Goal: Information Seeking & Learning: Learn about a topic

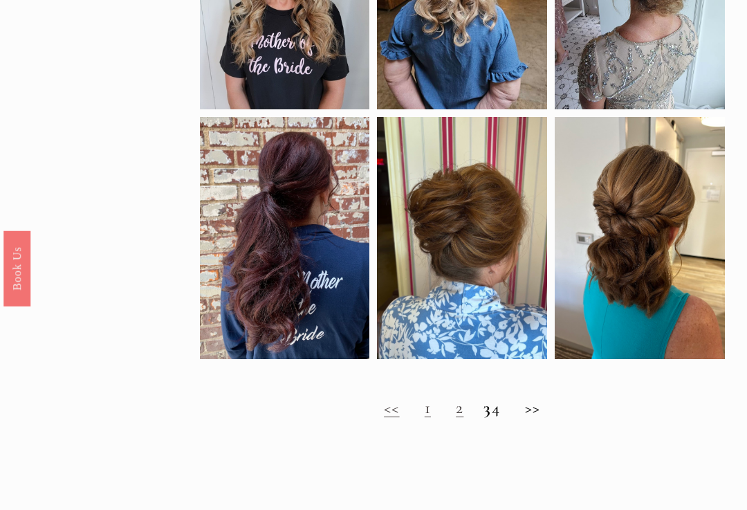
scroll to position [715, 0]
click at [302, 253] on div at bounding box center [285, 238] width 170 height 242
click at [456, 412] on link "2" at bounding box center [460, 407] width 8 height 21
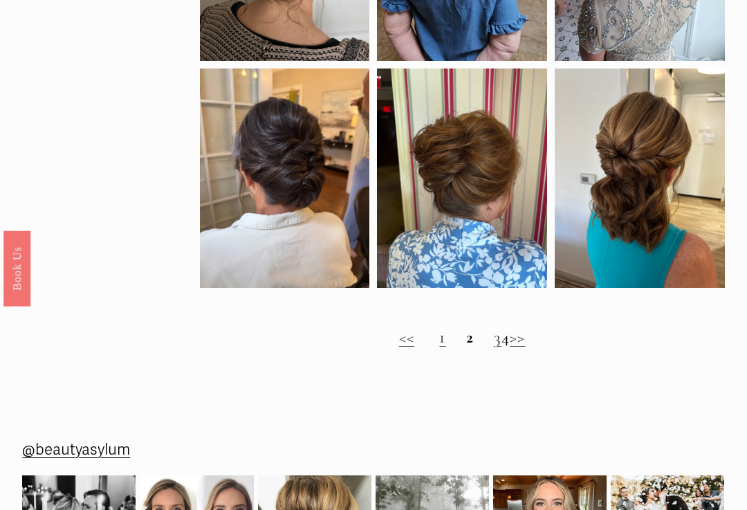
scroll to position [808, 0]
click at [525, 342] on link ">>" at bounding box center [517, 337] width 15 height 21
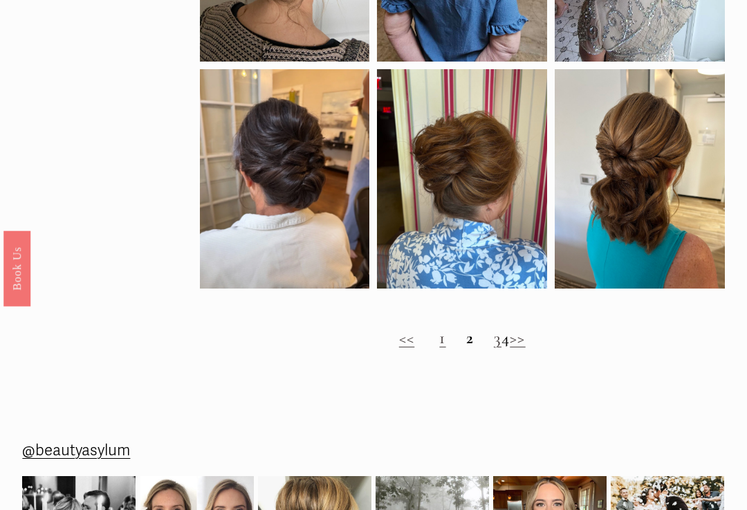
scroll to position [808, 0]
click at [494, 343] on link "3" at bounding box center [498, 337] width 8 height 21
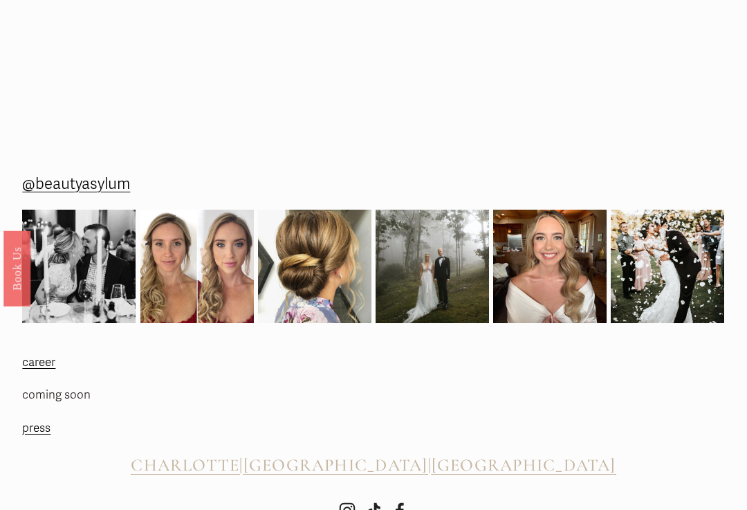
scroll to position [1194, 0]
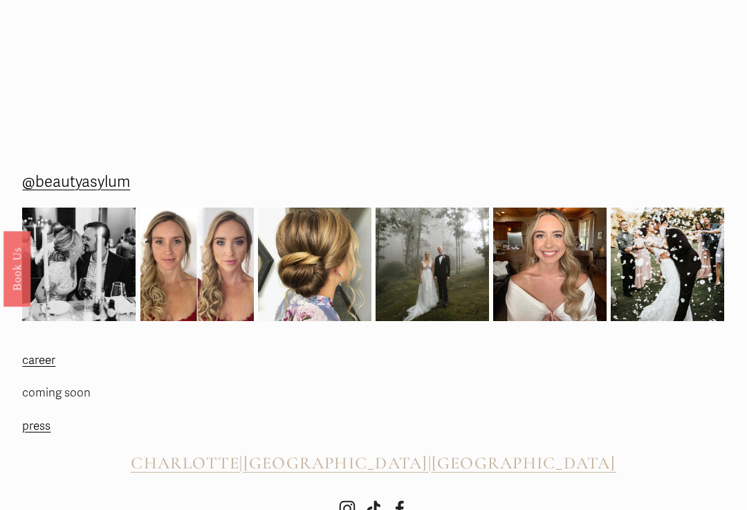
click at [195, 257] on img at bounding box center [196, 264] width 113 height 113
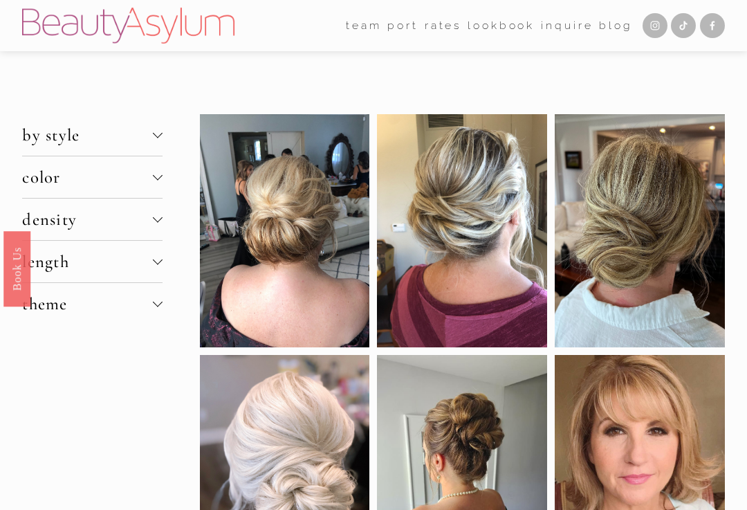
click at [163, 259] on button "length" at bounding box center [92, 262] width 140 height 42
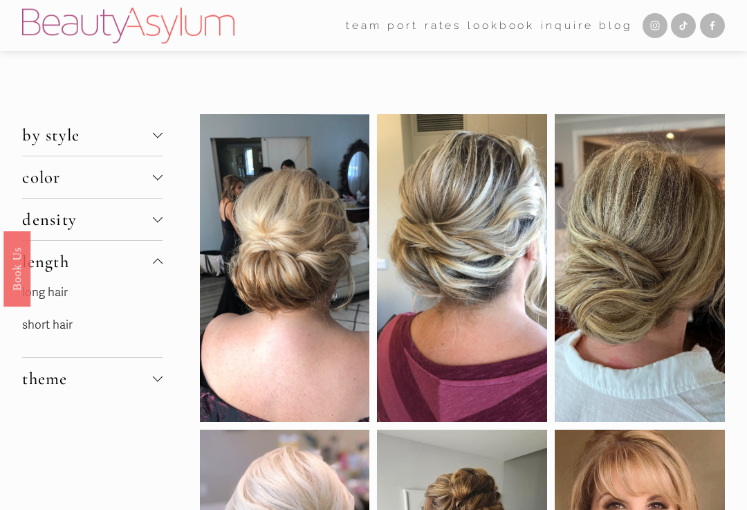
click at [66, 298] on link "long hair" at bounding box center [45, 292] width 46 height 15
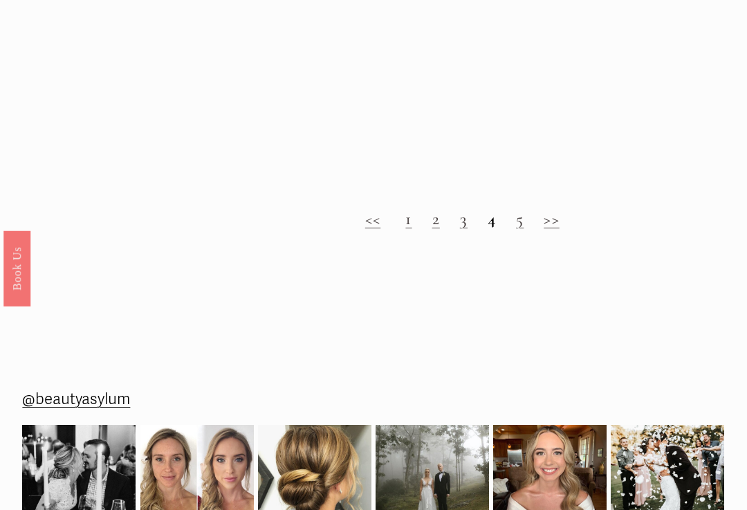
scroll to position [1403, 0]
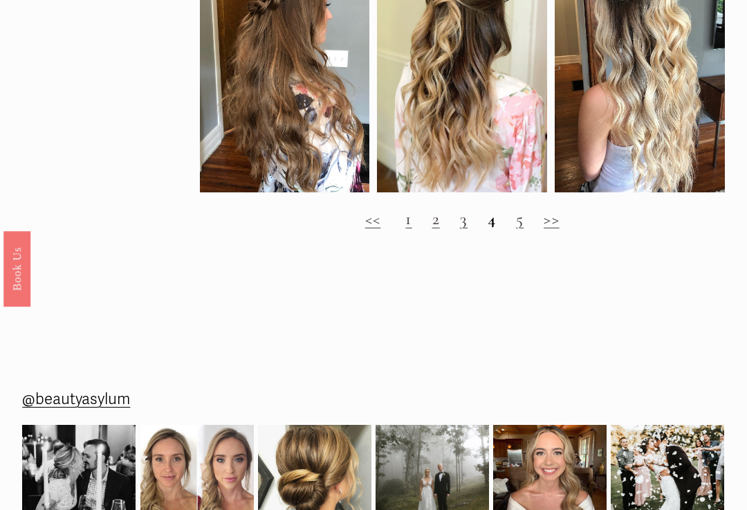
click at [548, 226] on link ">>" at bounding box center [551, 218] width 15 height 21
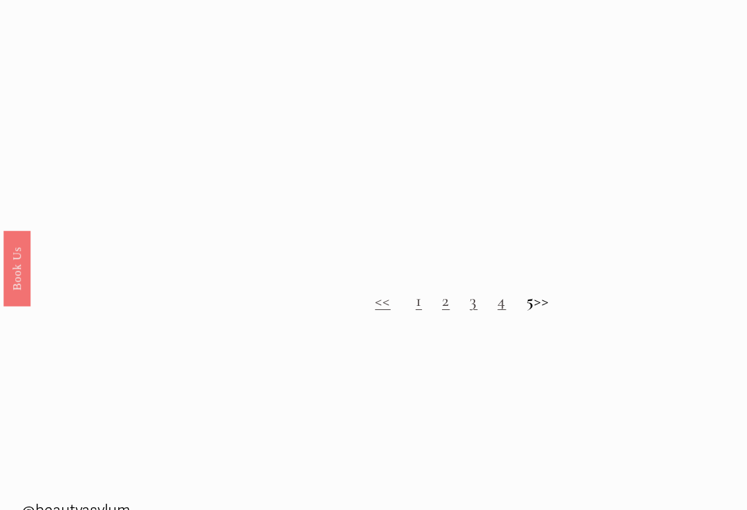
scroll to position [1127, 0]
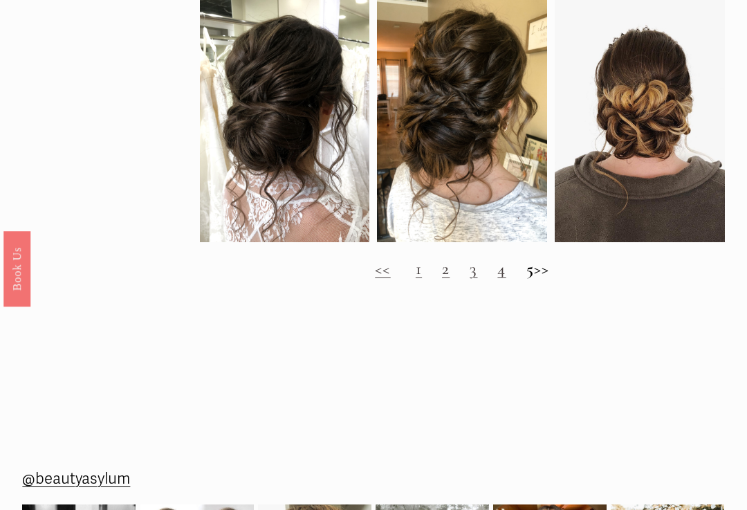
click at [552, 270] on h2 "<< 1 2 3 4 5 >>" at bounding box center [462, 269] width 525 height 20
click at [548, 278] on h2 "<< 1 2 3 4 5 >>" at bounding box center [462, 269] width 525 height 20
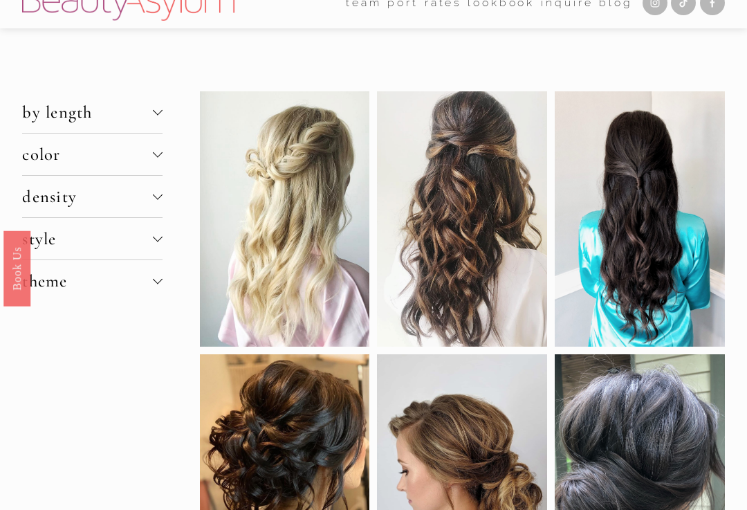
scroll to position [0, 0]
